Goal: Task Accomplishment & Management: Use online tool/utility

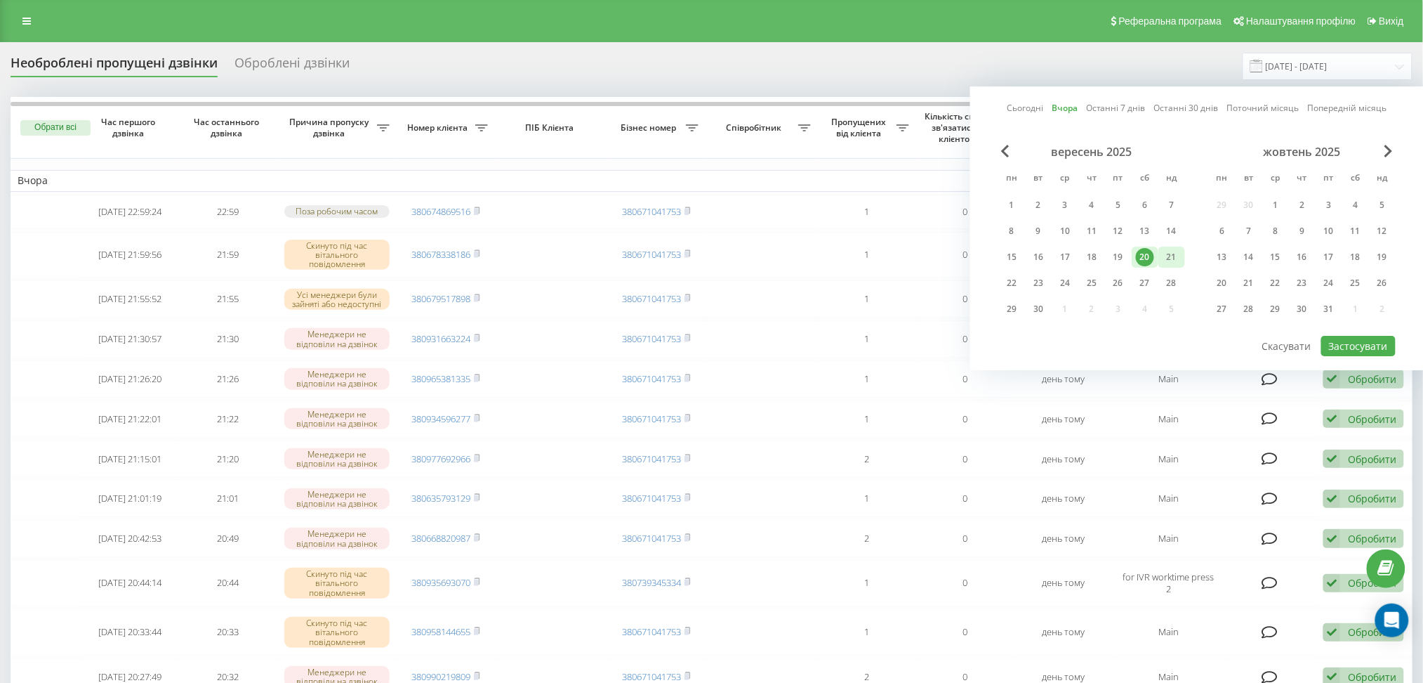
click at [1166, 256] on div "21" at bounding box center [1172, 257] width 18 height 18
click at [1344, 342] on button "Застосувати" at bounding box center [1359, 346] width 74 height 20
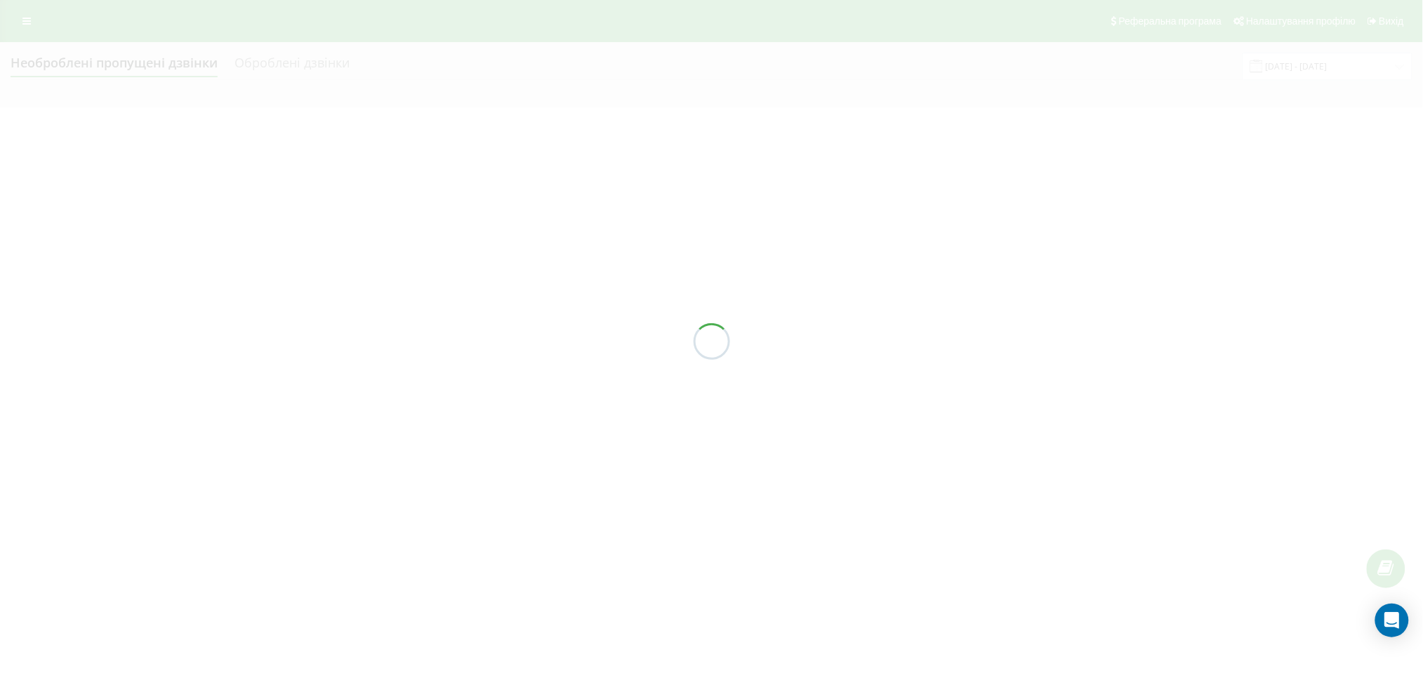
type input "21.09.2025 - 21.09.2025"
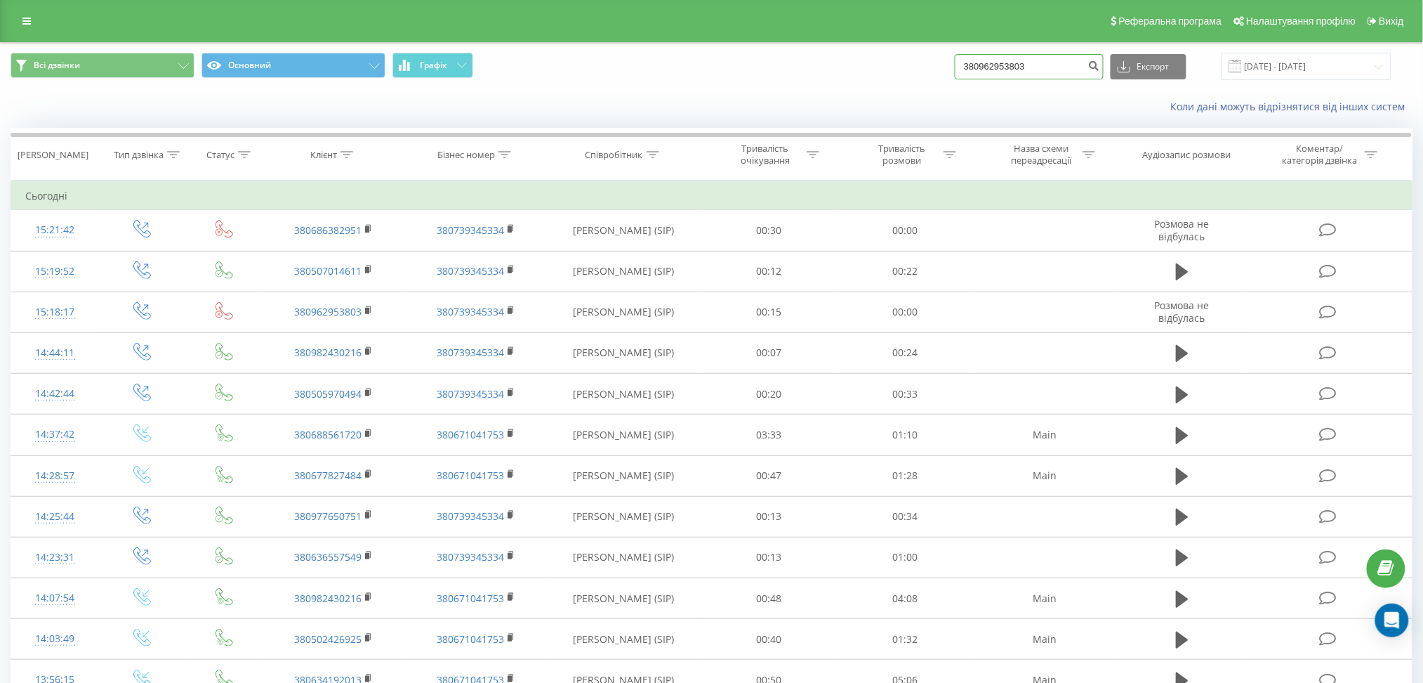
click at [1039, 56] on input "380962953803" at bounding box center [1029, 66] width 149 height 25
paste input "97526202"
type input "380997526202"
click at [1100, 68] on icon "submit" at bounding box center [1094, 64] width 12 height 8
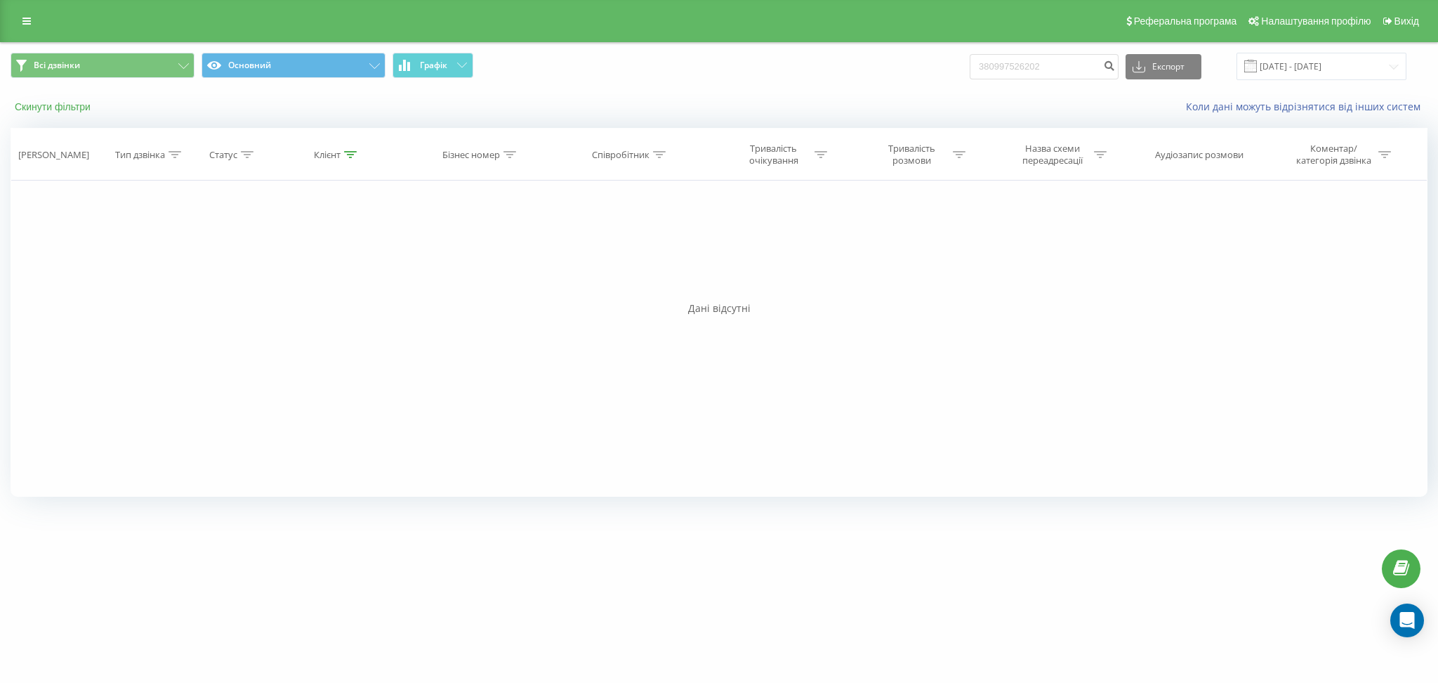
click at [53, 111] on button "Скинути фільтри" at bounding box center [54, 106] width 87 height 13
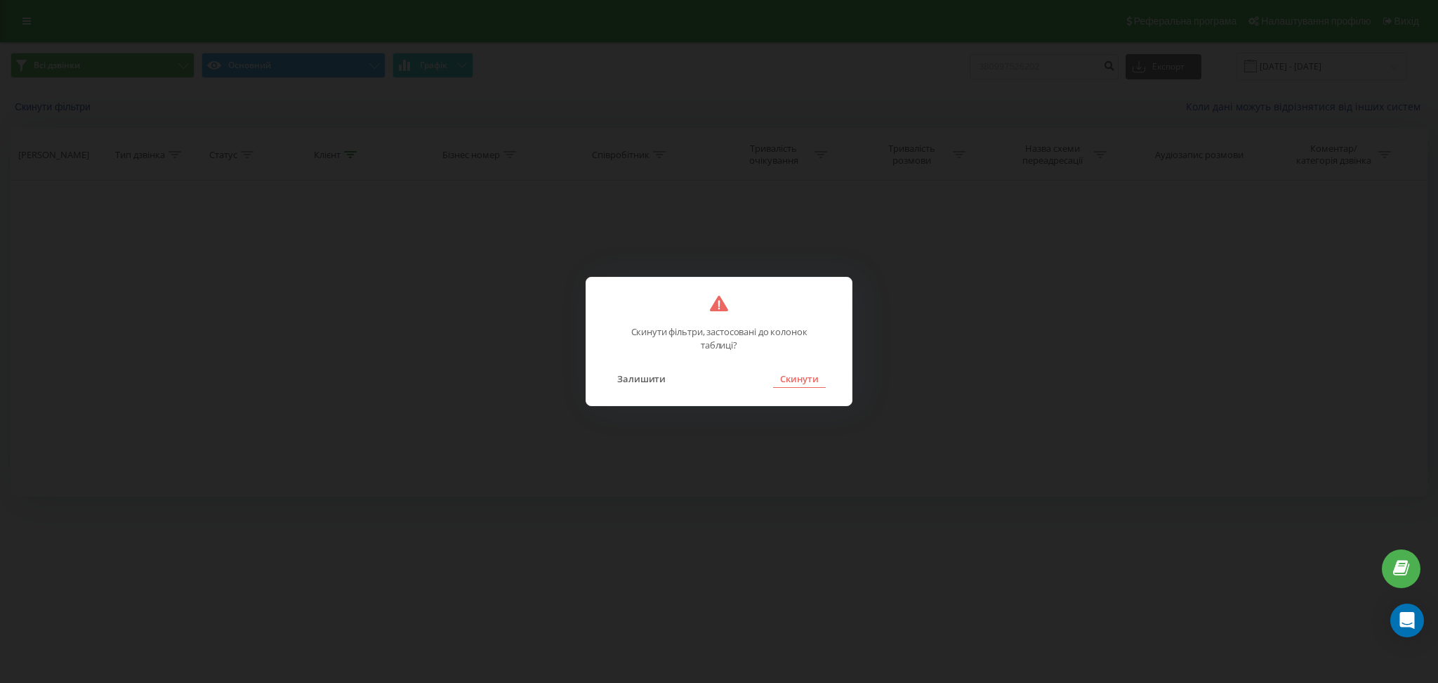
click at [803, 377] on button "Скинути" at bounding box center [799, 378] width 53 height 18
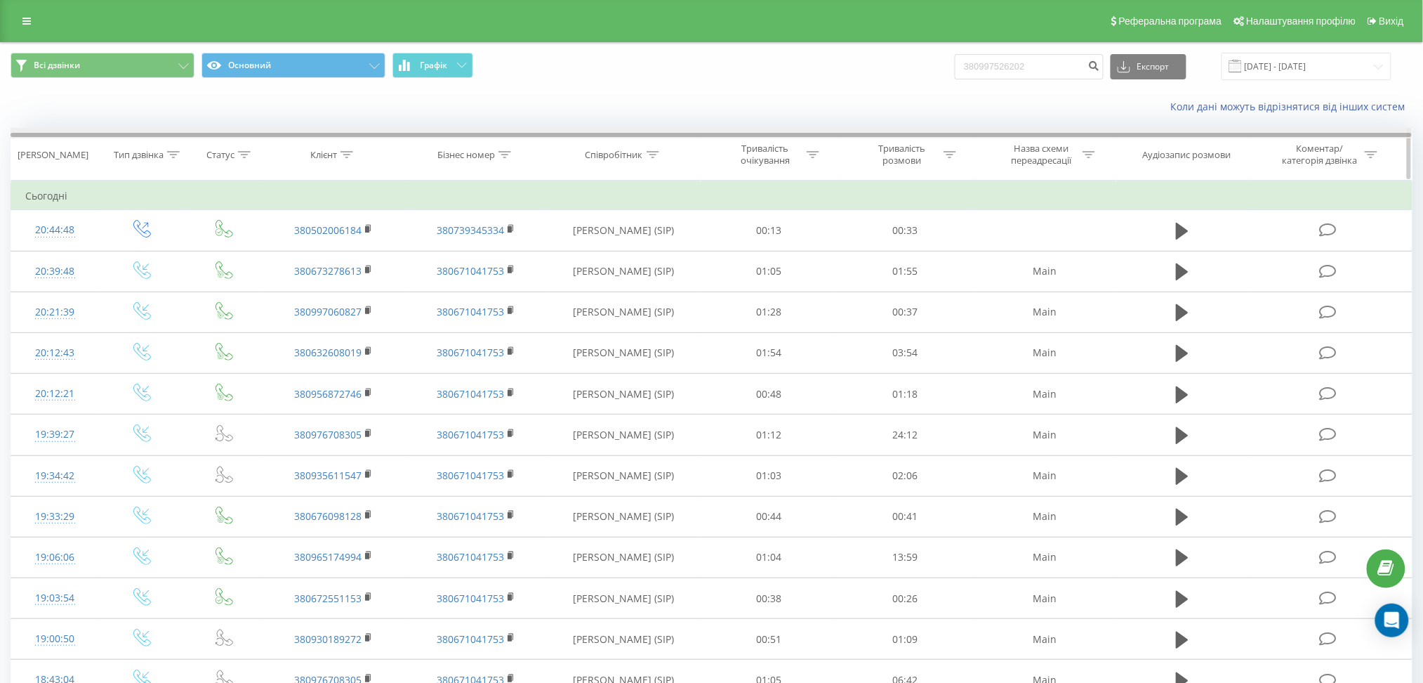
drag, startPoint x: 789, startPoint y: 136, endPoint x: 544, endPoint y: 147, distance: 246.0
click at [544, 147] on div "Дата дзвінка Тип дзвінка Статус Клієнт Бізнес номер Співробітник Тривалість очі…" at bounding box center [712, 154] width 1402 height 53
